Goal: Task Accomplishment & Management: Manage account settings

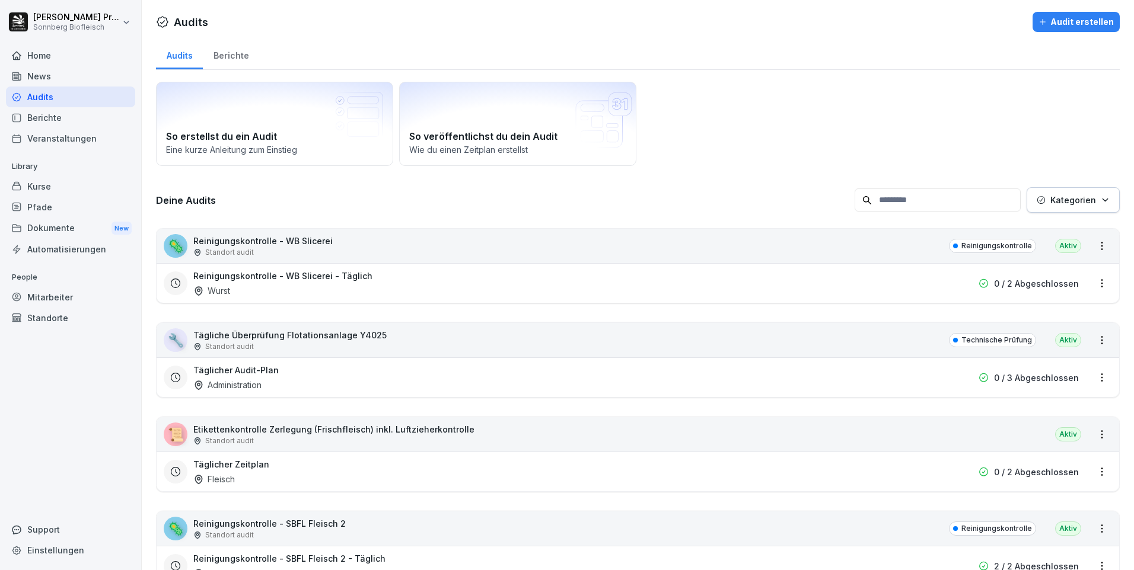
click at [72, 189] on div "Kurse" at bounding box center [70, 186] width 129 height 21
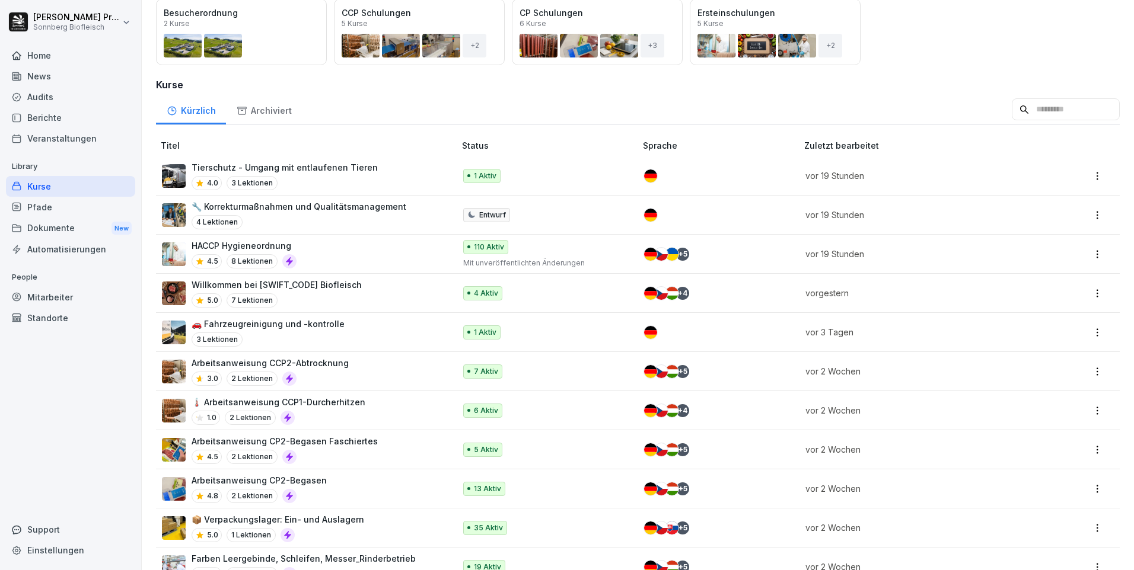
scroll to position [237, 0]
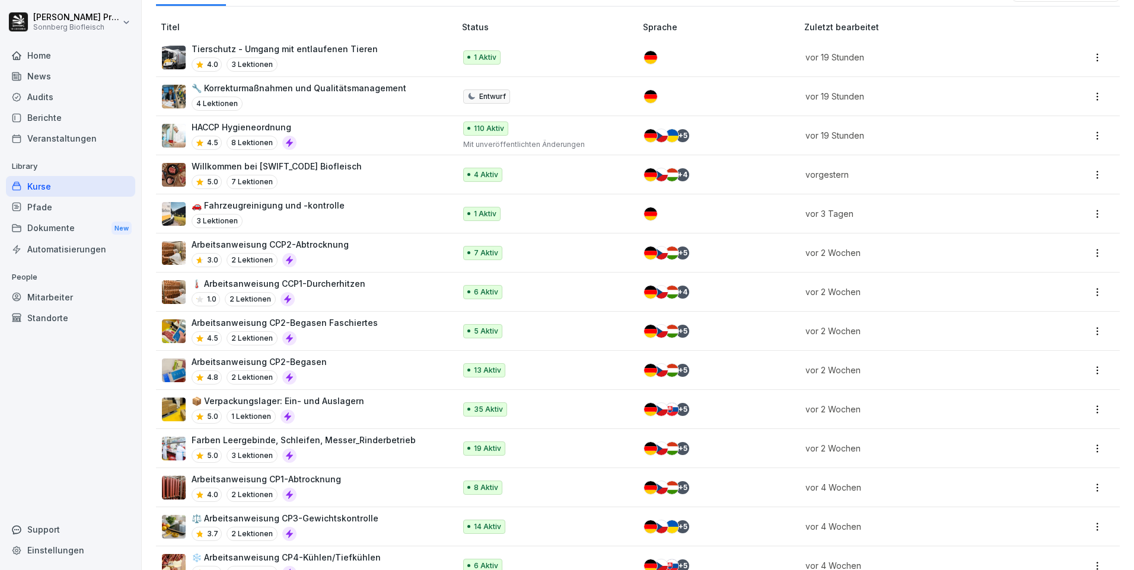
click at [369, 213] on div "🚗 Fahrzeugreinigung und -kontrolle 3 Lektionen" at bounding box center [302, 213] width 281 height 29
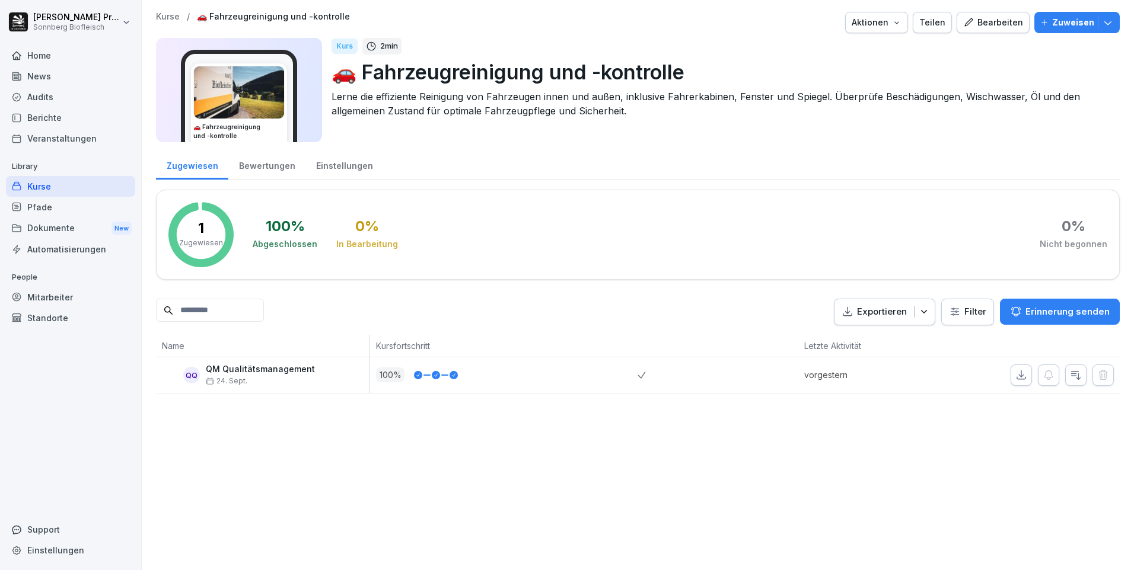
click at [987, 18] on div "Bearbeiten" at bounding box center [993, 22] width 60 height 13
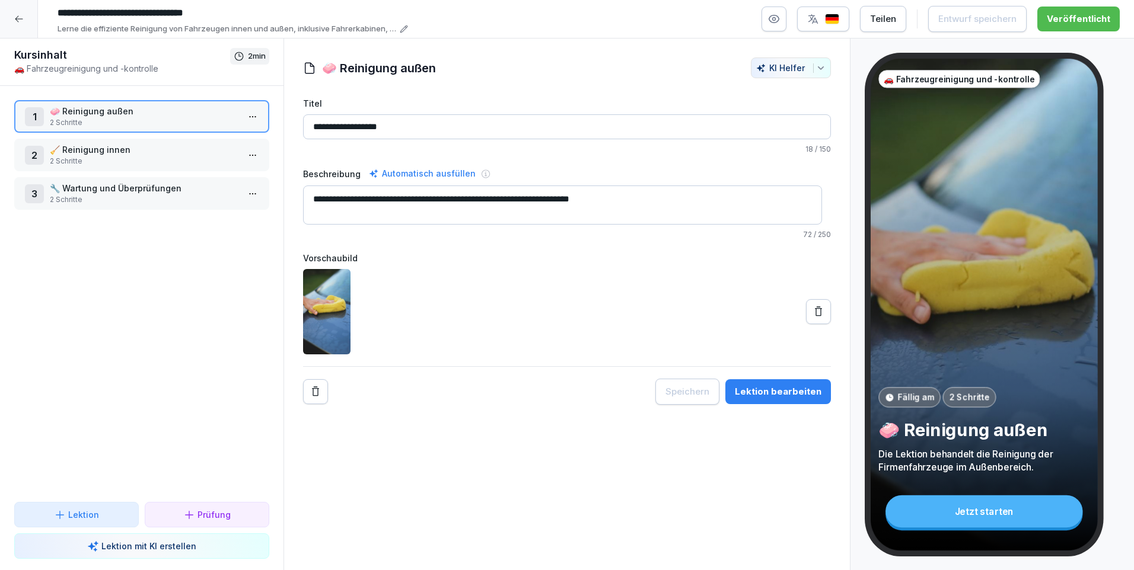
click at [18, 18] on icon at bounding box center [18, 18] width 9 height 9
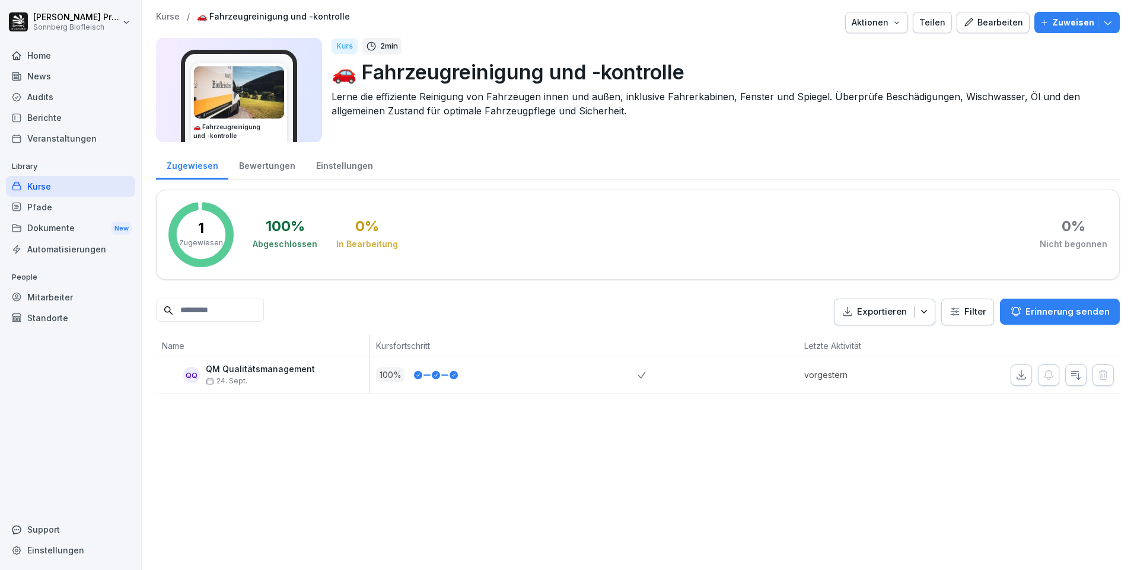
click at [276, 168] on div "Bewertungen" at bounding box center [266, 164] width 77 height 30
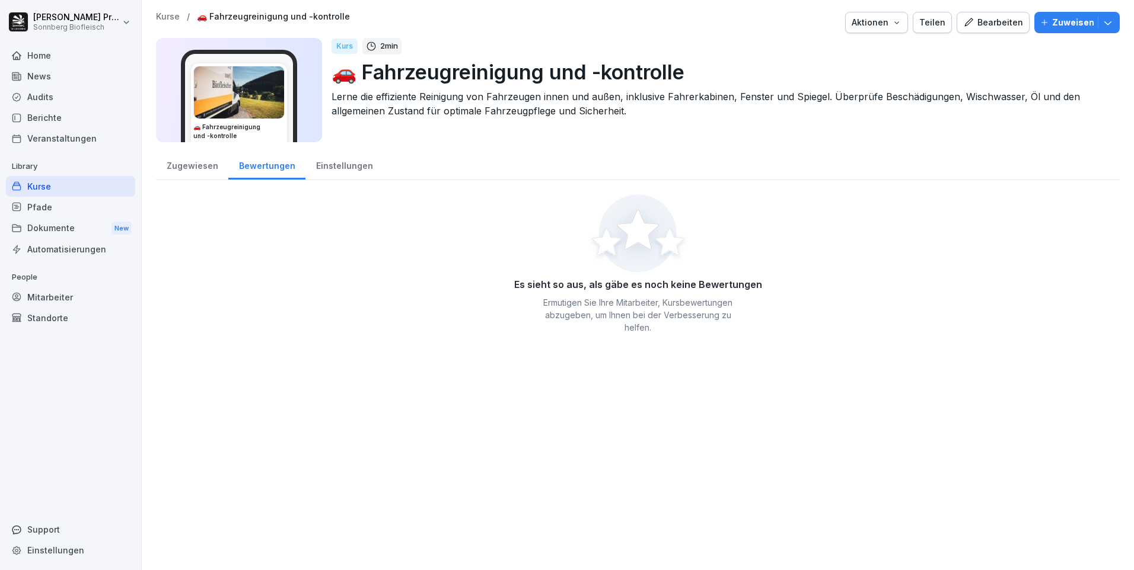
click at [323, 163] on div "Einstellungen" at bounding box center [344, 164] width 78 height 30
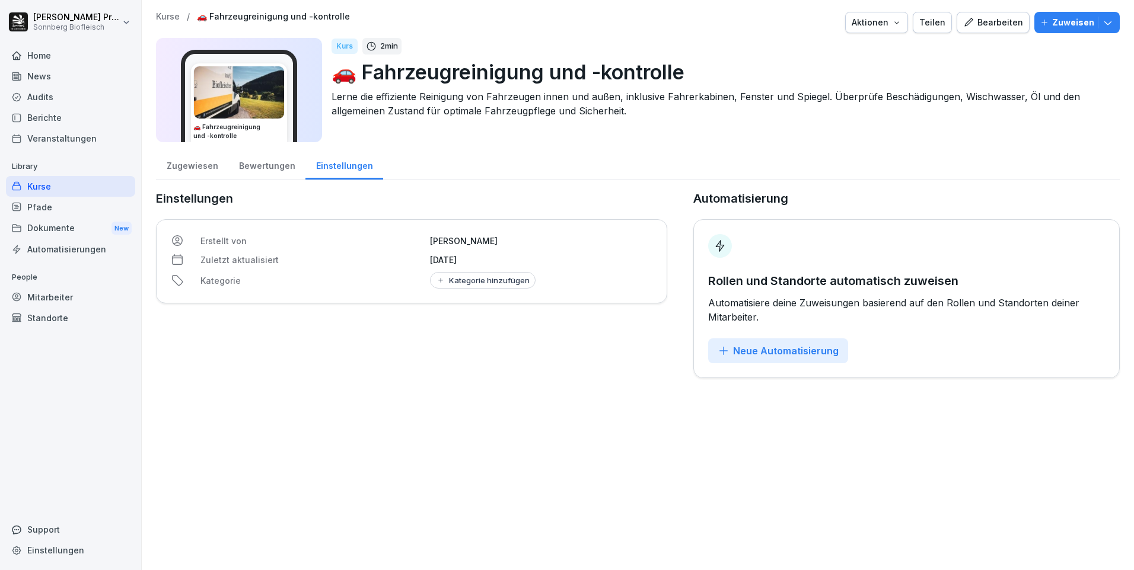
click at [200, 168] on div "Zugewiesen" at bounding box center [192, 164] width 72 height 30
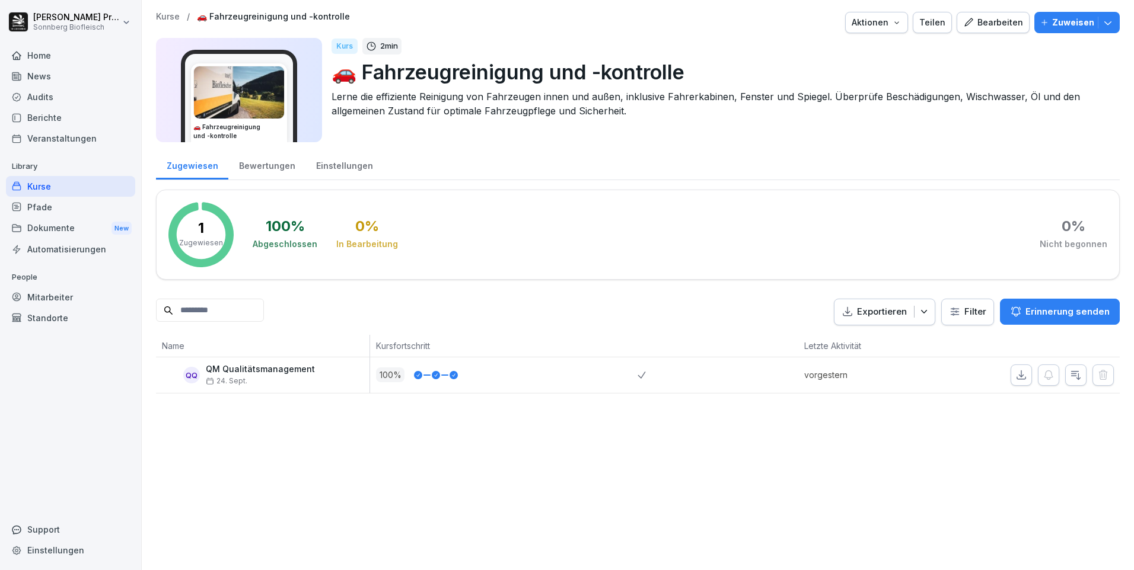
click at [1058, 21] on p "Zuweisen" at bounding box center [1073, 22] width 42 height 13
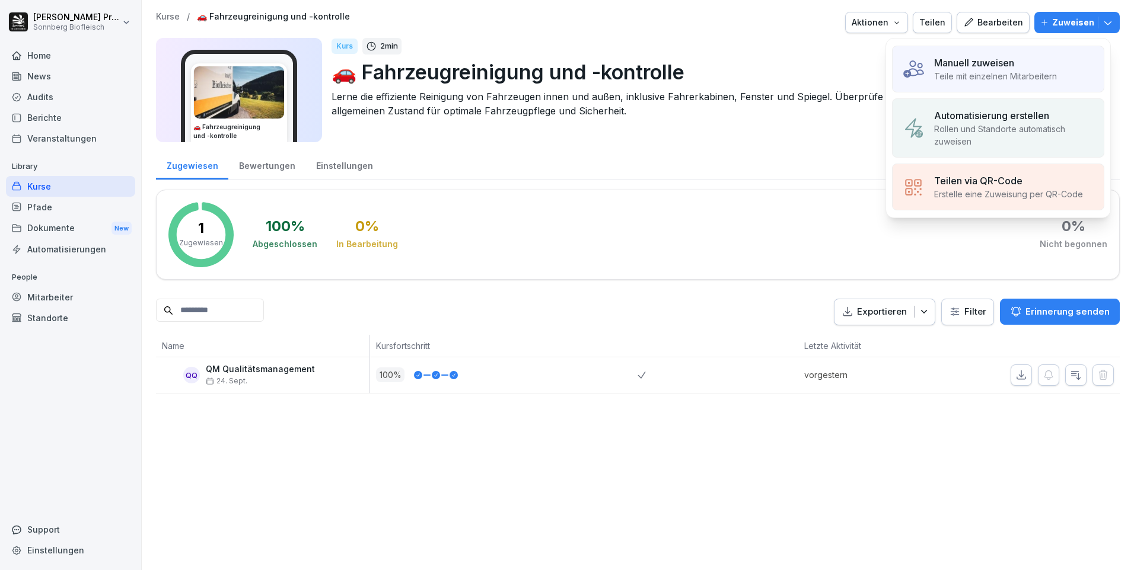
click at [986, 67] on p "Manuell zuweisen" at bounding box center [974, 63] width 80 height 14
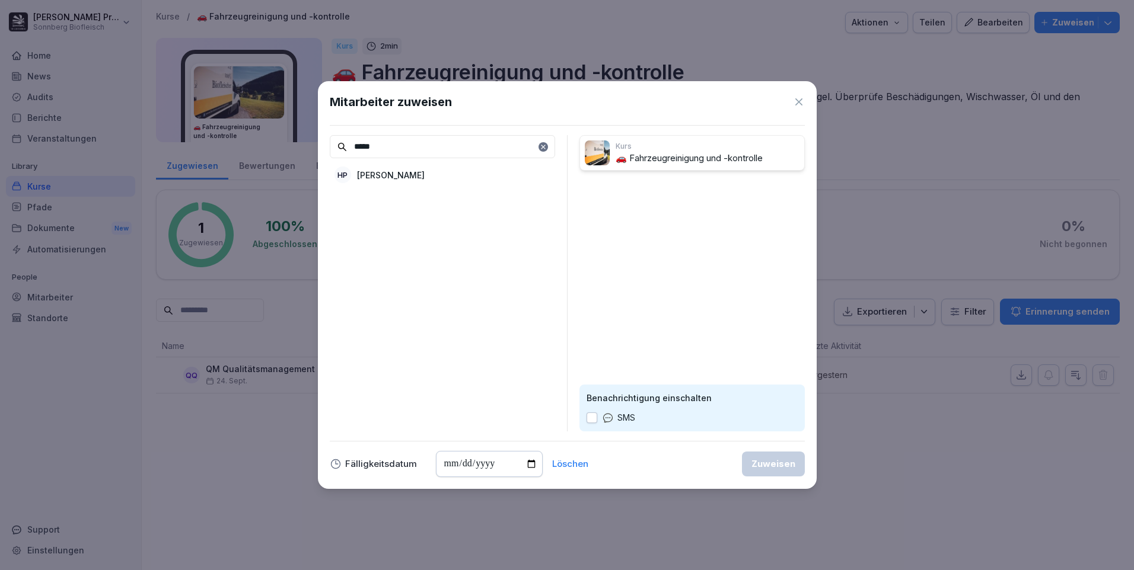
type input "*****"
click at [442, 179] on div "HP [PERSON_NAME]" at bounding box center [442, 174] width 225 height 21
click at [767, 464] on div "Zuweisen" at bounding box center [773, 464] width 44 height 13
